Goal: Information Seeking & Learning: Learn about a topic

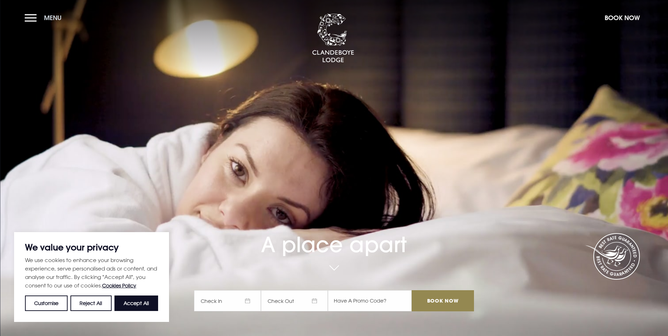
click at [36, 16] on button "Menu" at bounding box center [45, 17] width 40 height 15
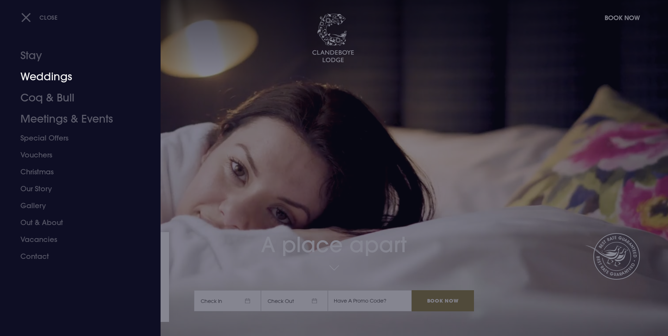
click at [61, 79] on link "Weddings" at bounding box center [75, 76] width 111 height 21
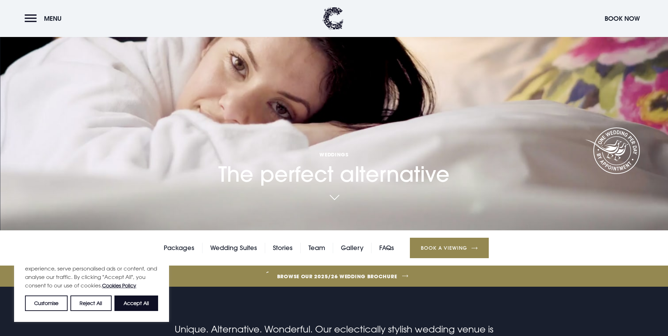
scroll to position [141, 0]
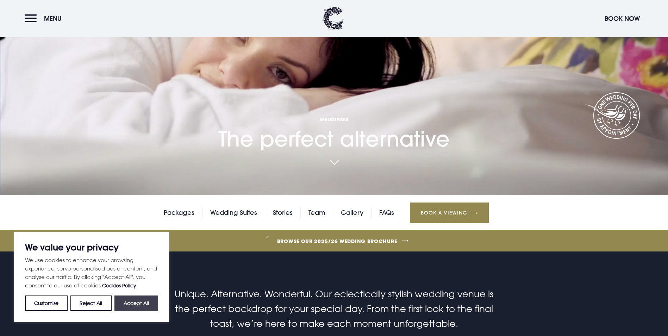
click at [149, 302] on button "Accept All" at bounding box center [136, 302] width 44 height 15
checkbox input "true"
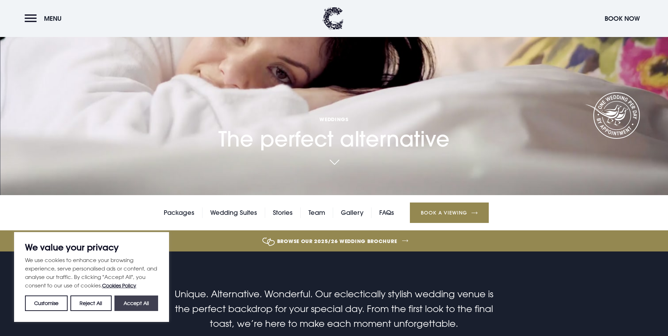
checkbox input "true"
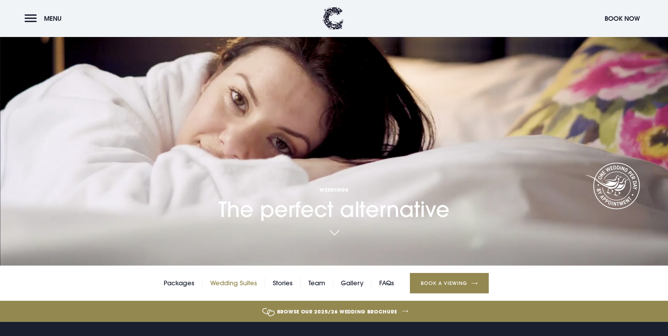
scroll to position [35, 0]
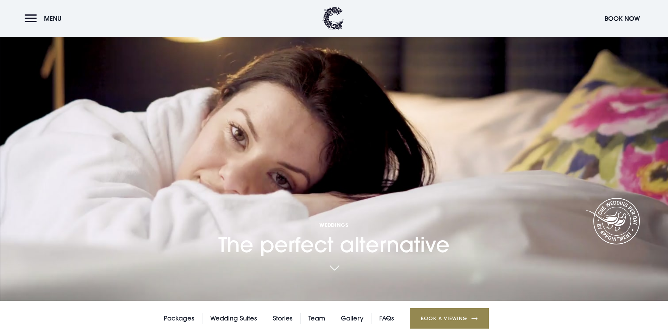
click at [234, 313] on link "Wedding Suites" at bounding box center [233, 318] width 47 height 11
